Goal: Information Seeking & Learning: Learn about a topic

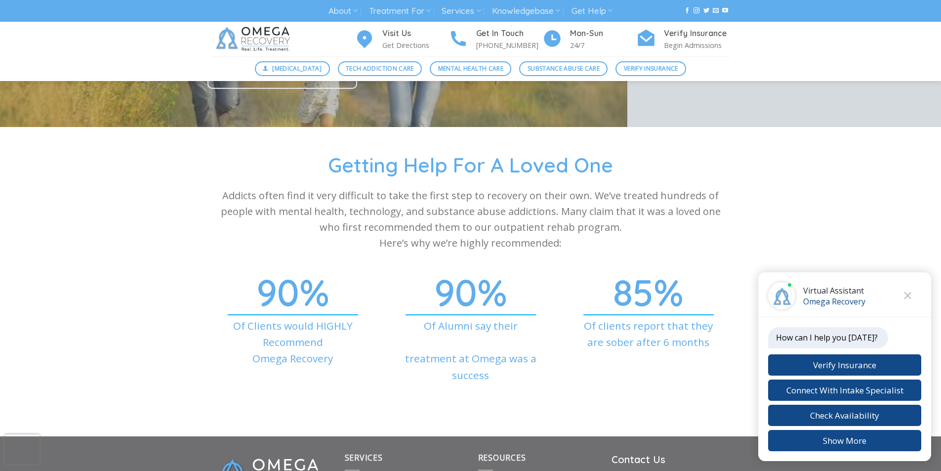
scroll to position [3374, 0]
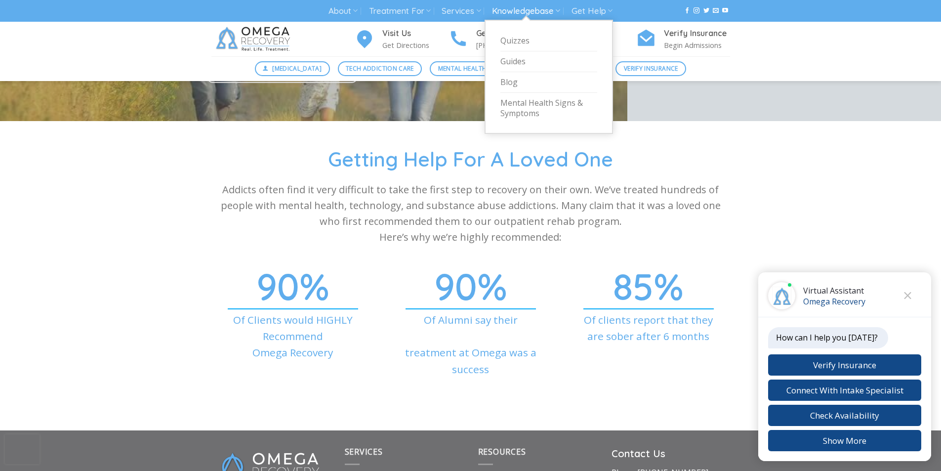
click at [506, 5] on link "Knowledgebase" at bounding box center [526, 11] width 68 height 18
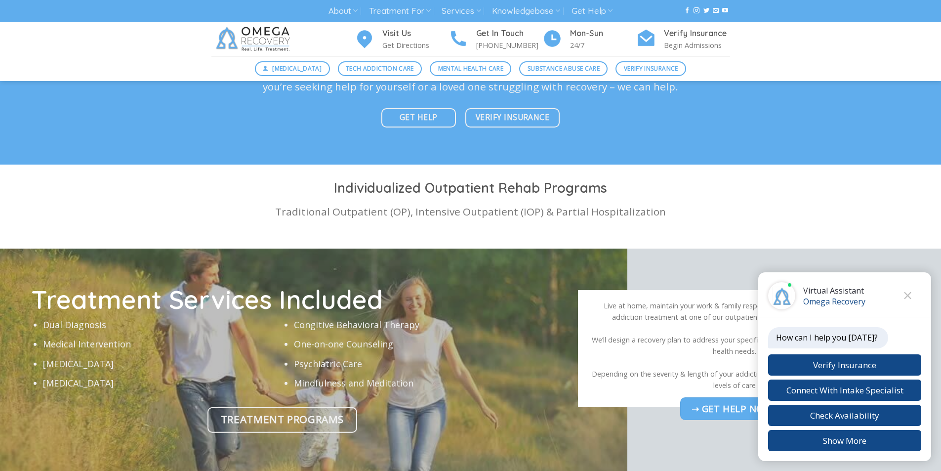
scroll to position [3086, 0]
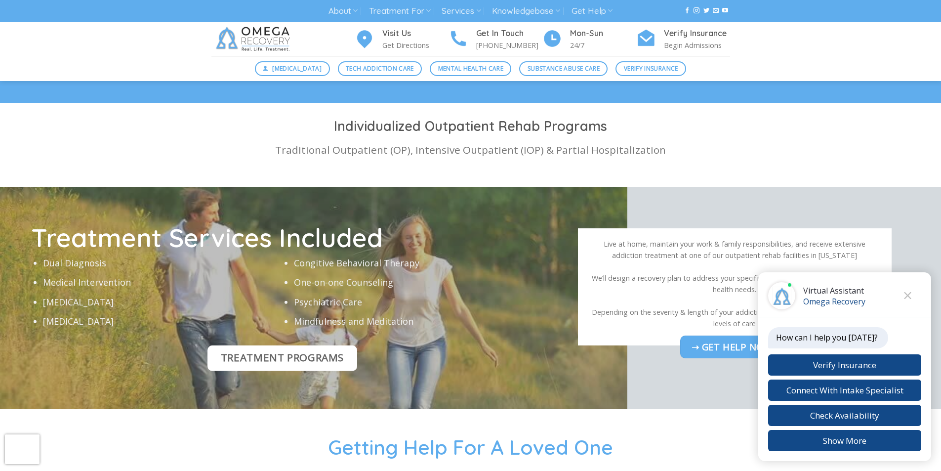
click at [221, 349] on span "Treatment Programs" at bounding box center [282, 357] width 123 height 16
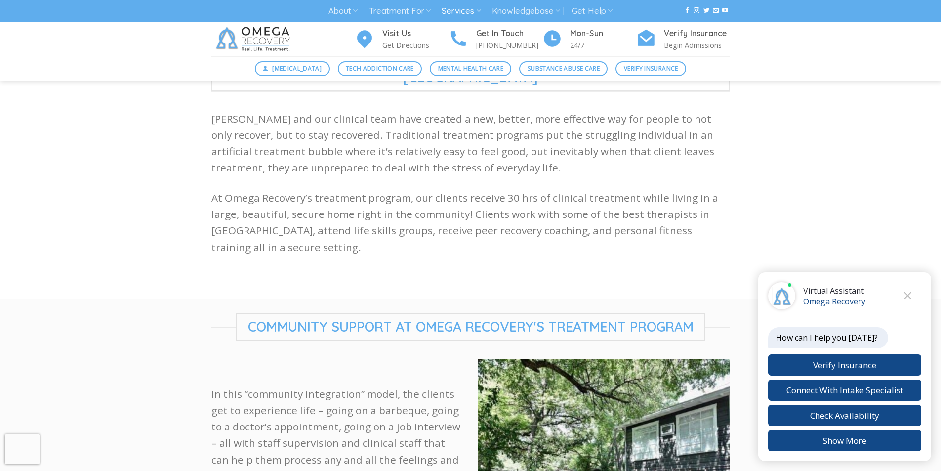
scroll to position [288, 0]
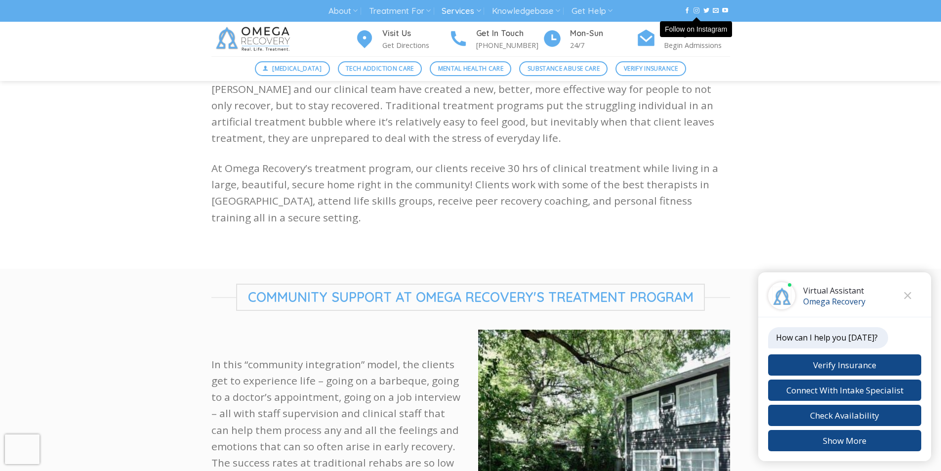
click at [695, 8] on icon "Follow on Instagram" at bounding box center [696, 10] width 6 height 7
